Goal: Check status: Check status

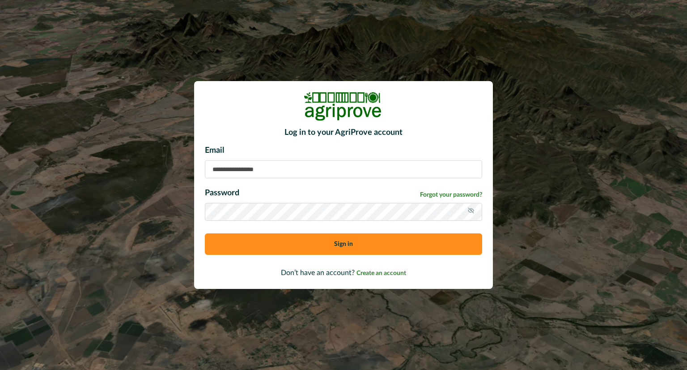
click at [268, 170] on input at bounding box center [343, 169] width 277 height 18
type input "**********"
click at [327, 244] on button "Sign in" at bounding box center [343, 243] width 277 height 21
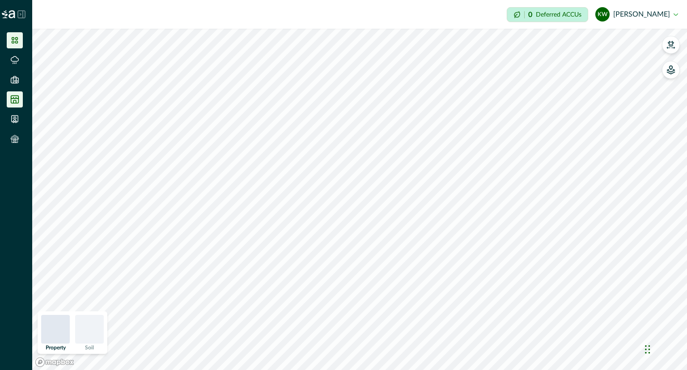
click at [14, 102] on icon at bounding box center [14, 99] width 9 height 9
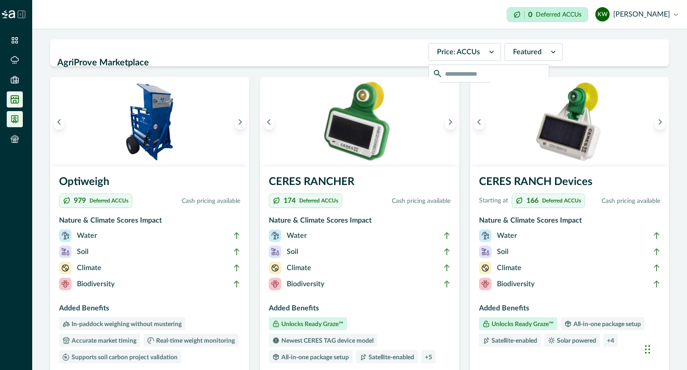
click at [13, 119] on icon at bounding box center [14, 119] width 9 height 9
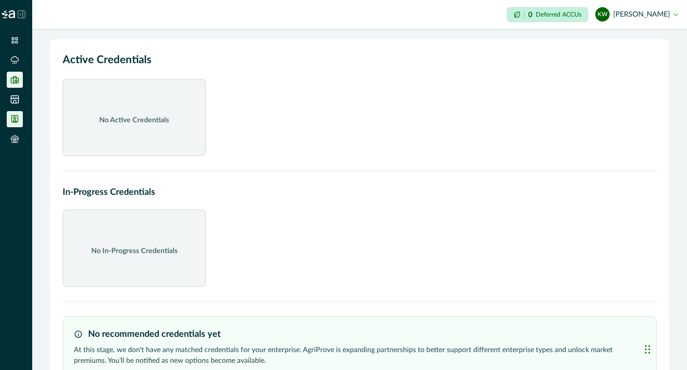
click at [9, 78] on li at bounding box center [15, 80] width 16 height 16
click at [13, 62] on icon at bounding box center [14, 59] width 9 height 9
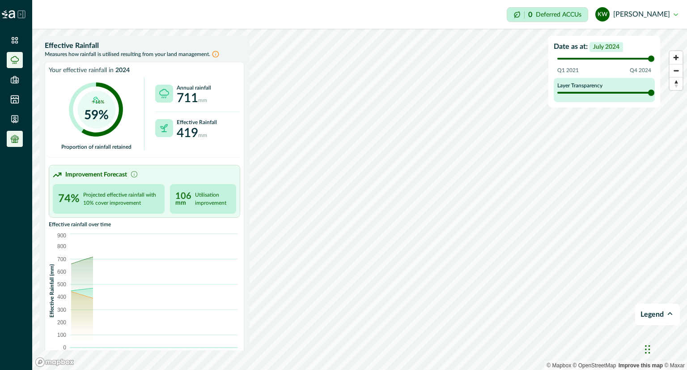
click at [16, 142] on icon at bounding box center [14, 138] width 9 height 9
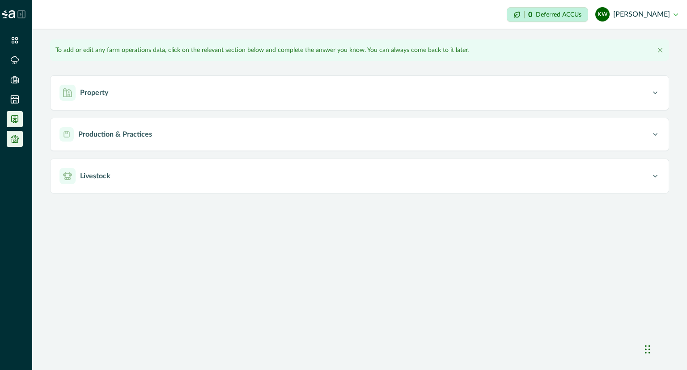
click at [11, 113] on li at bounding box center [15, 119] width 16 height 16
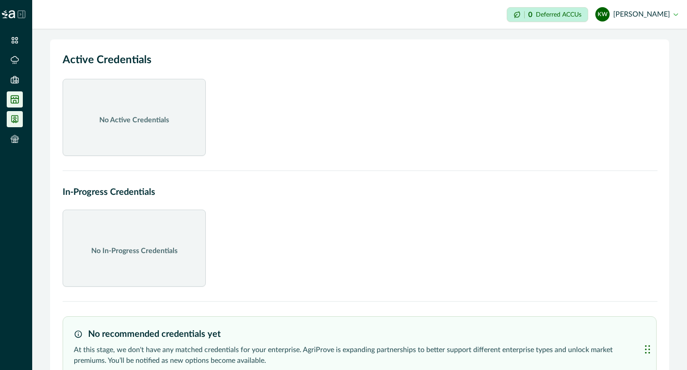
click at [16, 97] on icon at bounding box center [14, 99] width 9 height 9
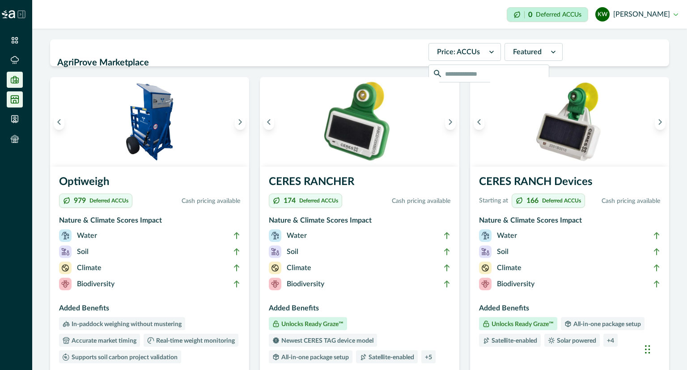
click at [10, 81] on icon at bounding box center [14, 79] width 9 height 9
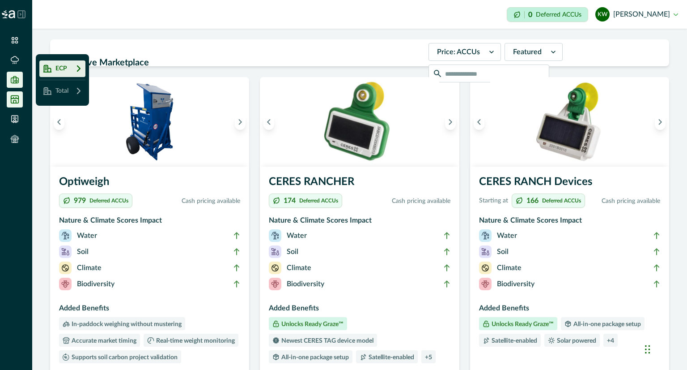
click at [71, 70] on button "ECP" at bounding box center [62, 68] width 46 height 17
click at [143, 70] on p "Group1" at bounding box center [147, 69] width 21 height 9
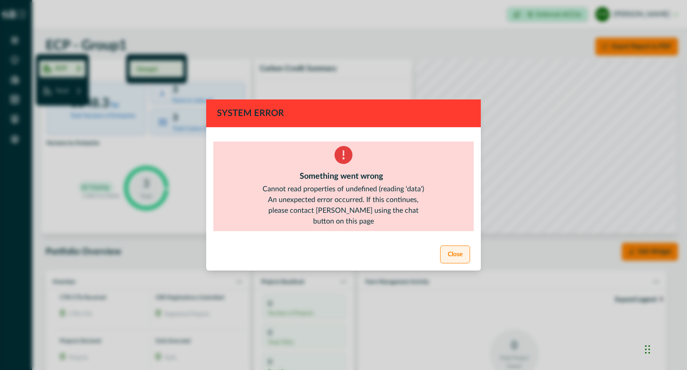
click at [456, 259] on button "Close" at bounding box center [455, 254] width 30 height 18
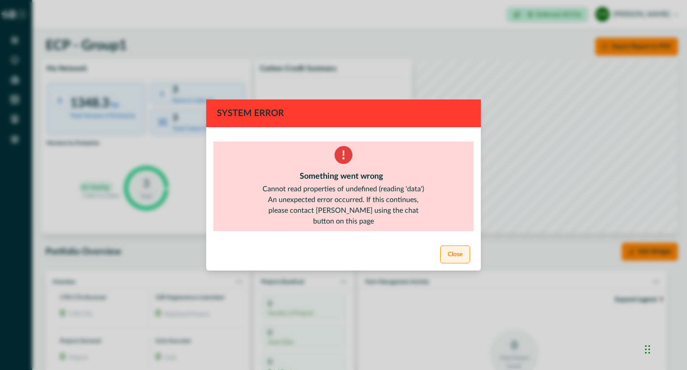
click at [465, 258] on button "Close" at bounding box center [455, 254] width 30 height 18
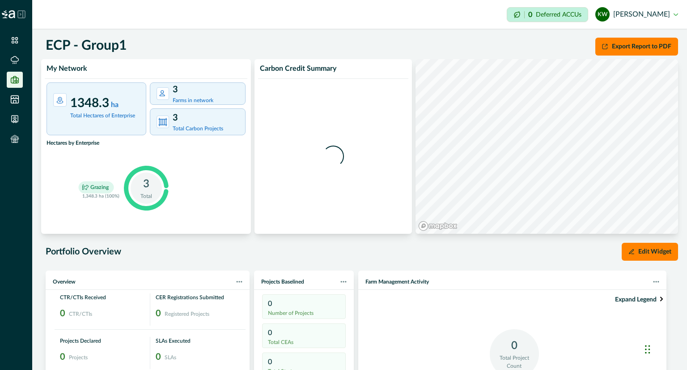
click at [14, 77] on icon at bounding box center [14, 79] width 9 height 9
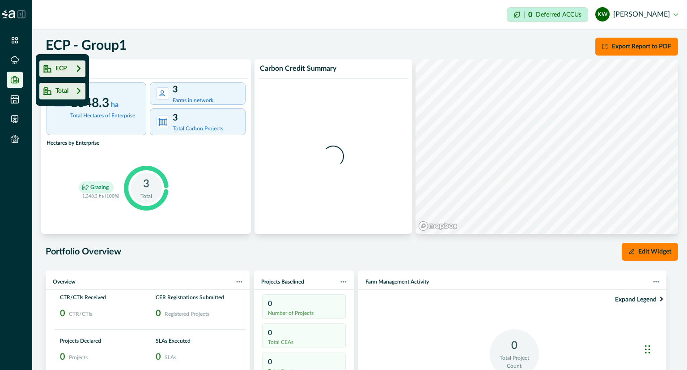
click at [63, 88] on p "Total" at bounding box center [60, 90] width 17 height 9
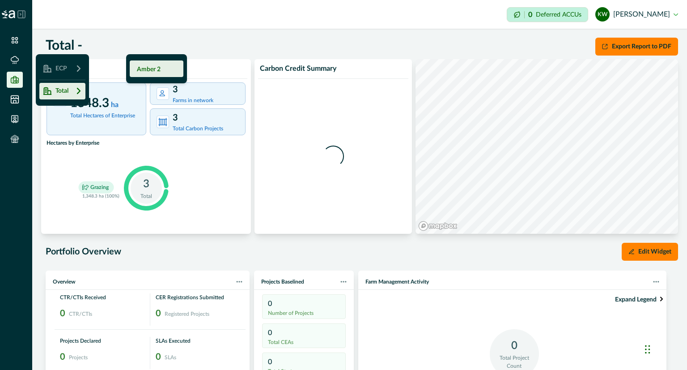
click at [154, 67] on p "Amber 2" at bounding box center [149, 69] width 24 height 9
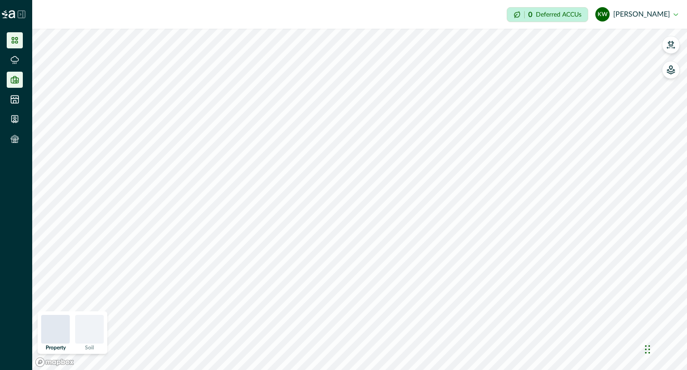
click at [13, 76] on icon at bounding box center [14, 79] width 9 height 9
click at [65, 90] on p "Total" at bounding box center [60, 90] width 17 height 9
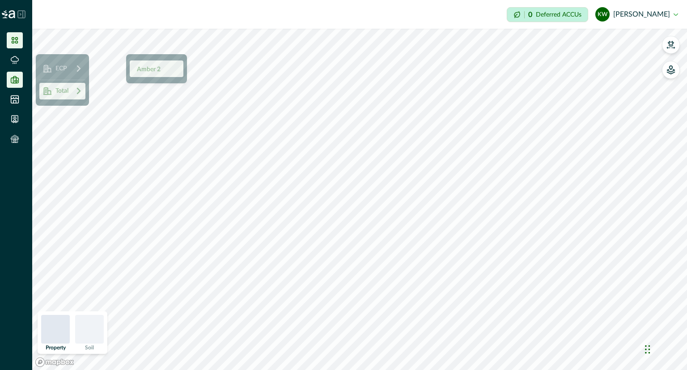
click at [148, 69] on p "Amber 2" at bounding box center [149, 69] width 24 height 9
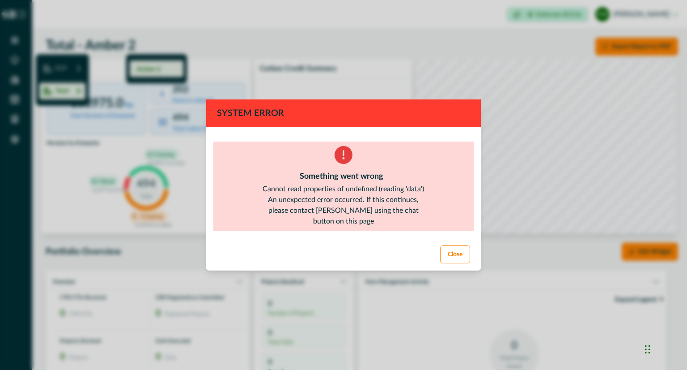
click at [447, 255] on button "Close" at bounding box center [455, 254] width 30 height 18
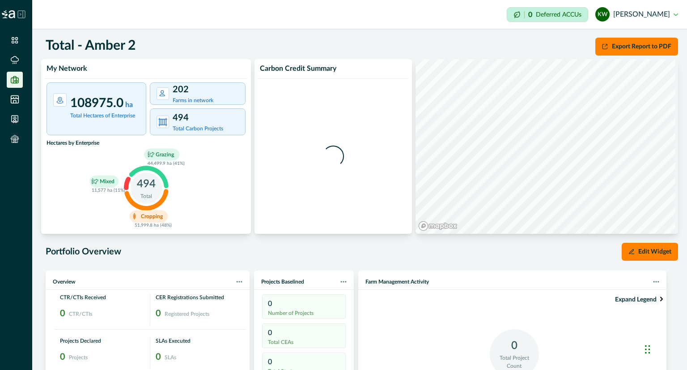
click at [18, 81] on icon at bounding box center [15, 79] width 8 height 7
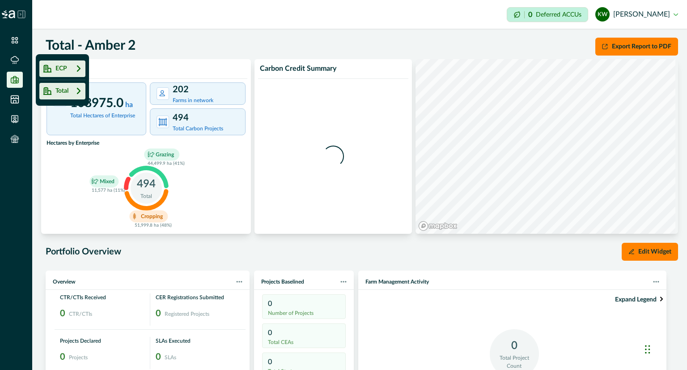
click at [63, 72] on p "ECP" at bounding box center [59, 68] width 15 height 9
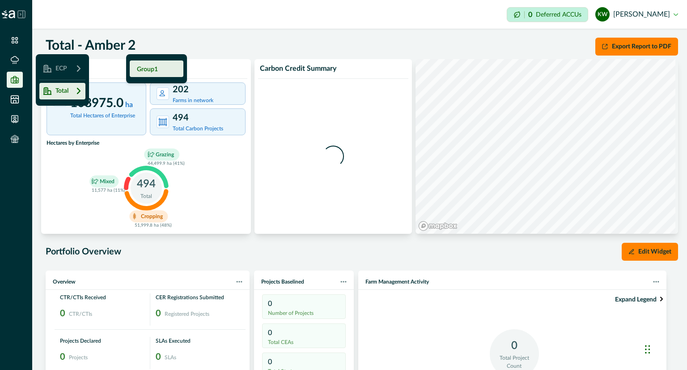
click at [148, 73] on p "Group1" at bounding box center [147, 69] width 21 height 9
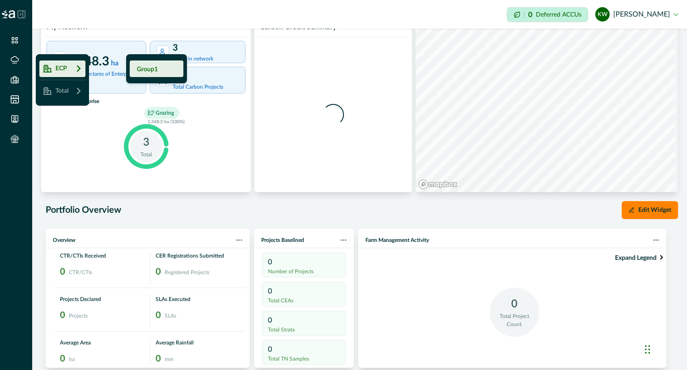
scroll to position [89, 0]
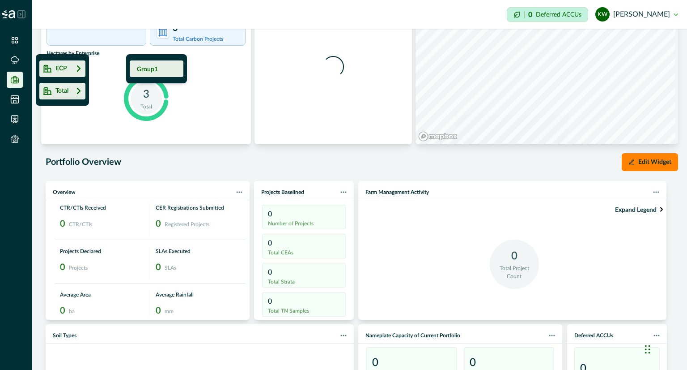
click at [70, 92] on button "Total" at bounding box center [62, 91] width 46 height 17
click at [156, 70] on p "Amber 2" at bounding box center [149, 69] width 24 height 9
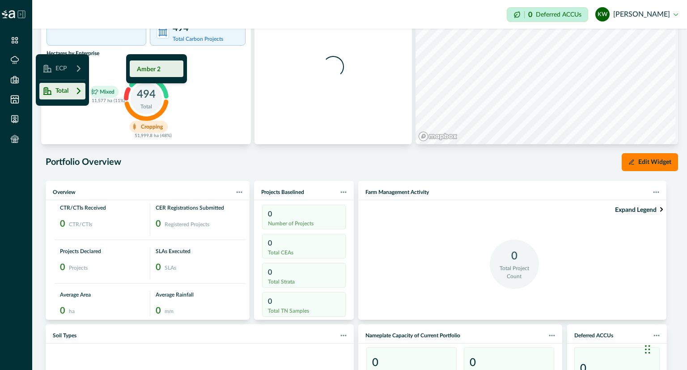
click at [100, 6] on div "Impersonation Mode 0 Deferred ACCUs kw kieren whittock Sign out" at bounding box center [359, 14] width 655 height 29
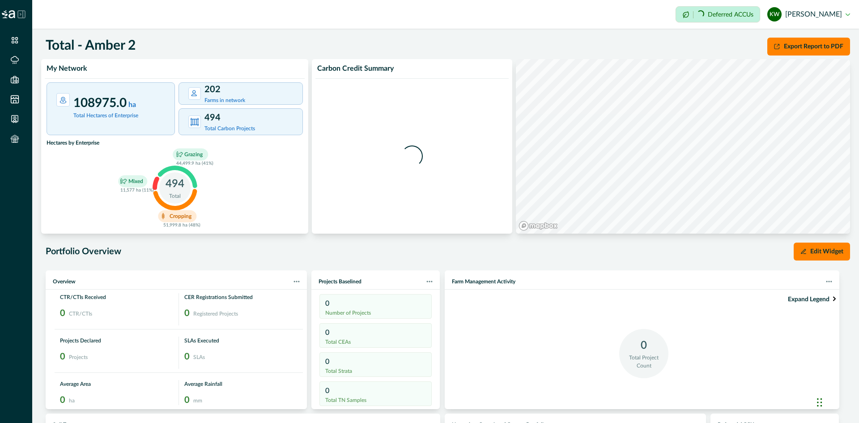
click at [687, 16] on button "kw kieren whittock" at bounding box center [808, 14] width 83 height 21
click at [687, 40] on button "Sign out" at bounding box center [799, 40] width 99 height 15
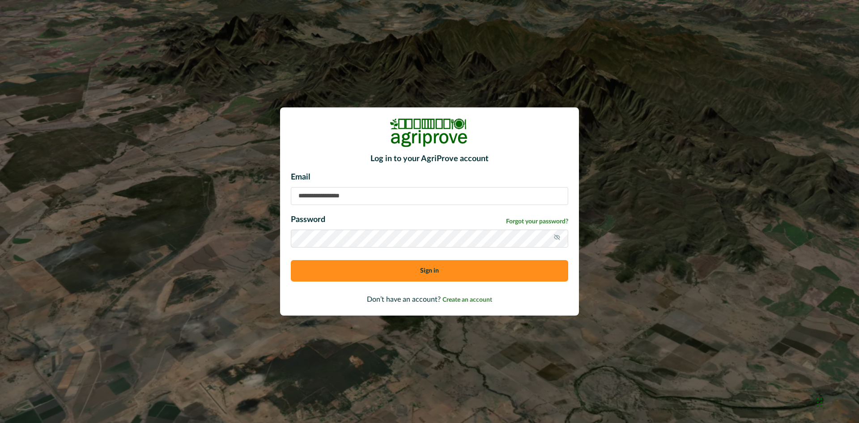
type input "**********"
click at [412, 270] on button "Sign in" at bounding box center [429, 270] width 277 height 21
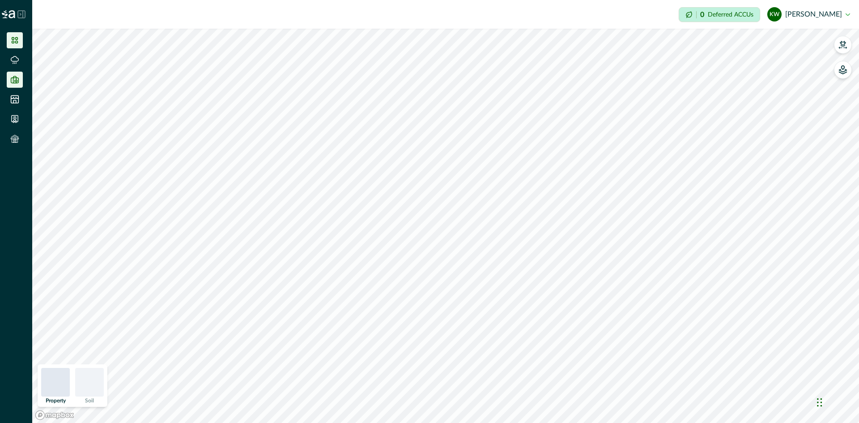
click at [9, 84] on li at bounding box center [15, 80] width 16 height 16
click at [11, 81] on icon at bounding box center [15, 79] width 8 height 7
click at [64, 72] on p "ECP" at bounding box center [59, 68] width 15 height 9
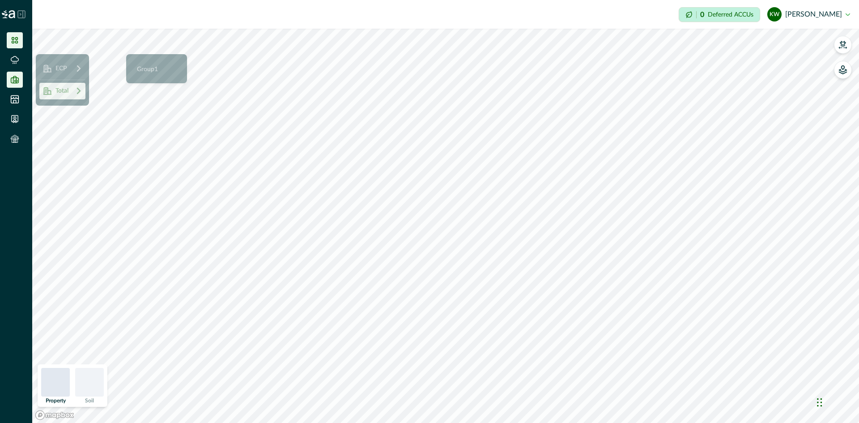
click at [65, 93] on p "Total" at bounding box center [60, 90] width 17 height 9
click at [149, 70] on p "Amber 2" at bounding box center [149, 69] width 24 height 9
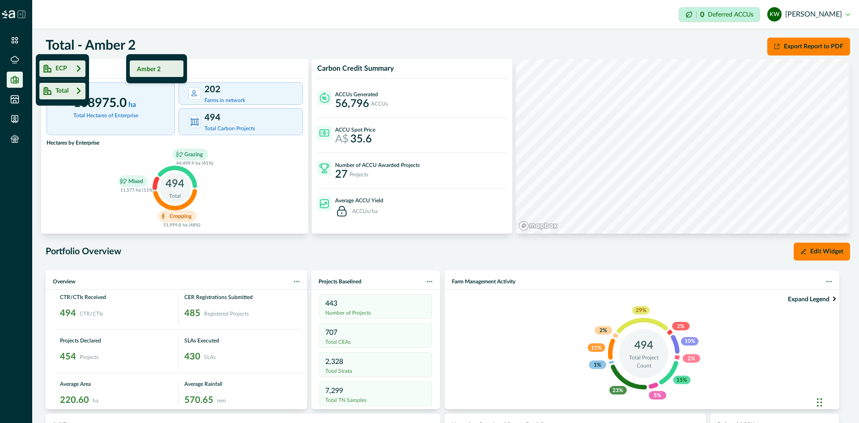
click at [71, 70] on button "ECP" at bounding box center [62, 68] width 46 height 17
click at [151, 65] on p "Group1" at bounding box center [147, 69] width 21 height 9
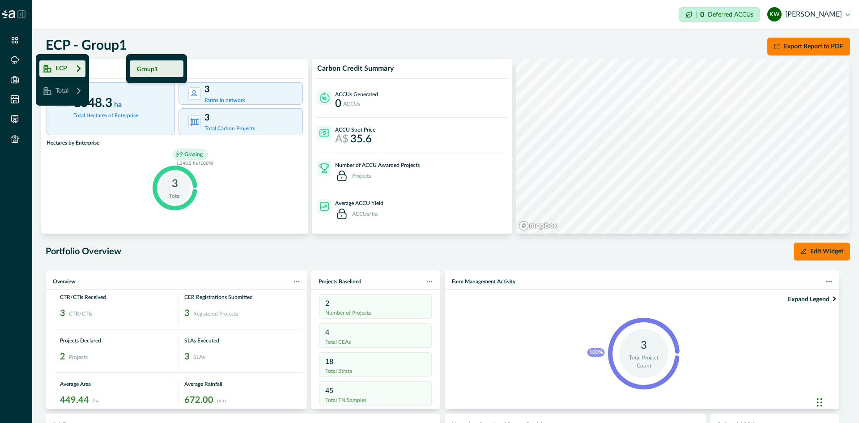
drag, startPoint x: 280, startPoint y: 231, endPoint x: 276, endPoint y: 237, distance: 7.1
click at [276, 236] on div "ECP - Group1 Export Report to PDF My Network 1348.3 ha Total Hectares of Enterp…" at bounding box center [445, 369] width 827 height 680
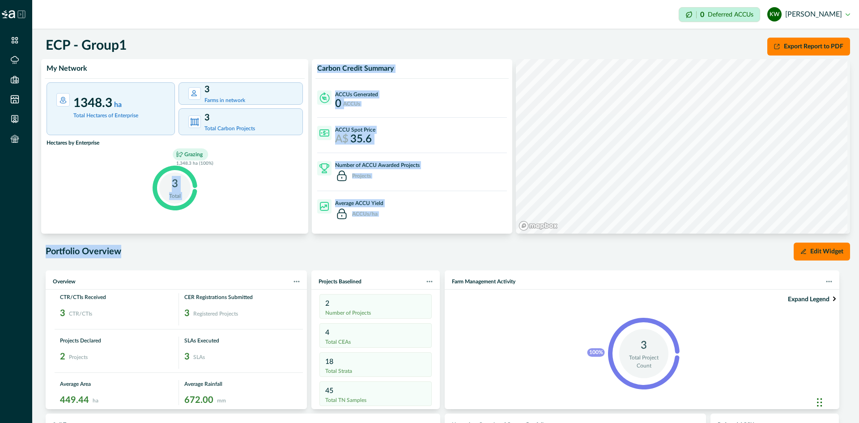
click at [264, 250] on div "Portfolio Overview Edit Widget" at bounding box center [445, 252] width 809 height 18
click at [453, 257] on div "Portfolio Overview Edit Widget" at bounding box center [445, 252] width 809 height 18
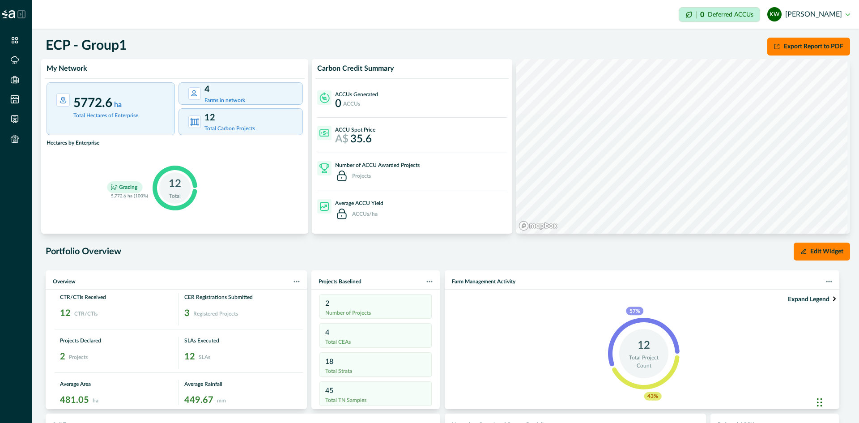
scroll to position [134, 0]
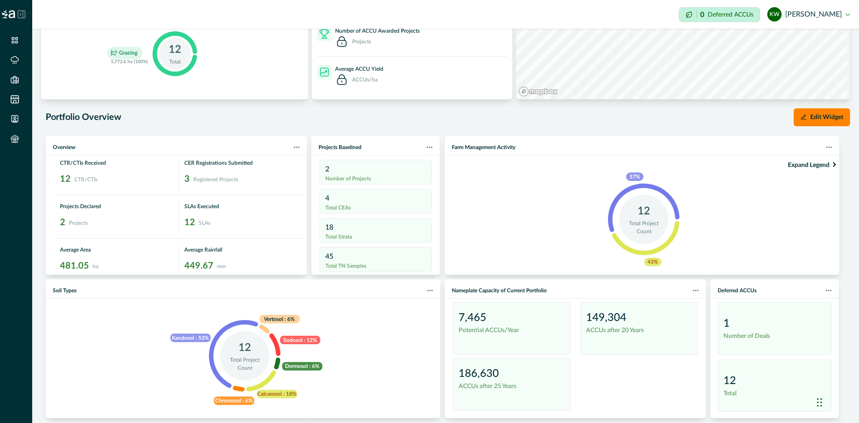
click at [804, 167] on span "Expand Legend" at bounding box center [810, 164] width 45 height 11
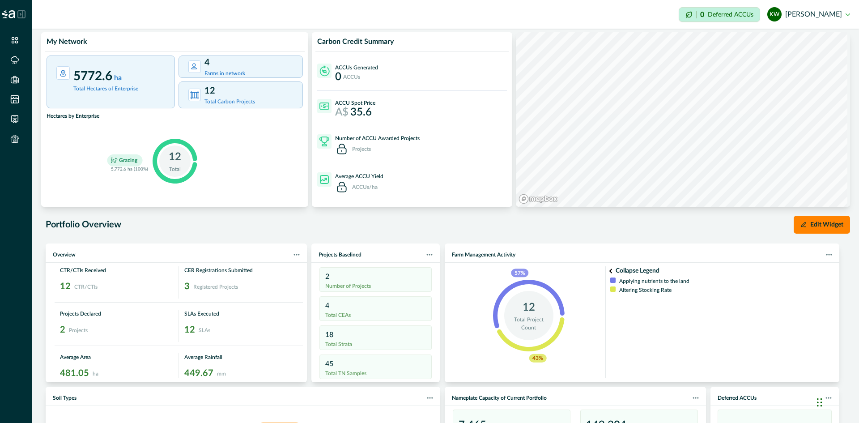
scroll to position [0, 0]
